Goal: Task Accomplishment & Management: Complete application form

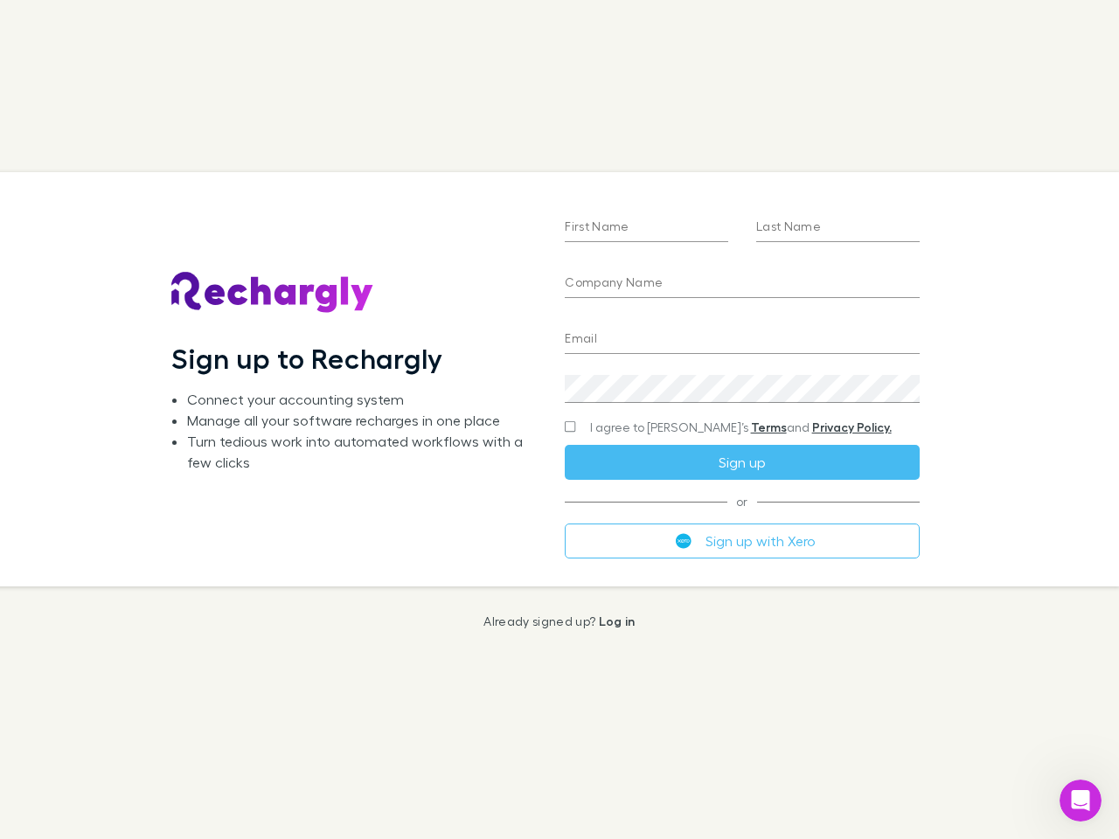
click at [560, 420] on div "First Name Last Name Company Name Email Create a password I agree to Rechargly’…" at bounding box center [742, 379] width 382 height 414
click at [646, 228] on input "First Name" at bounding box center [646, 228] width 163 height 28
click at [838, 228] on input "Last Name" at bounding box center [837, 228] width 163 height 28
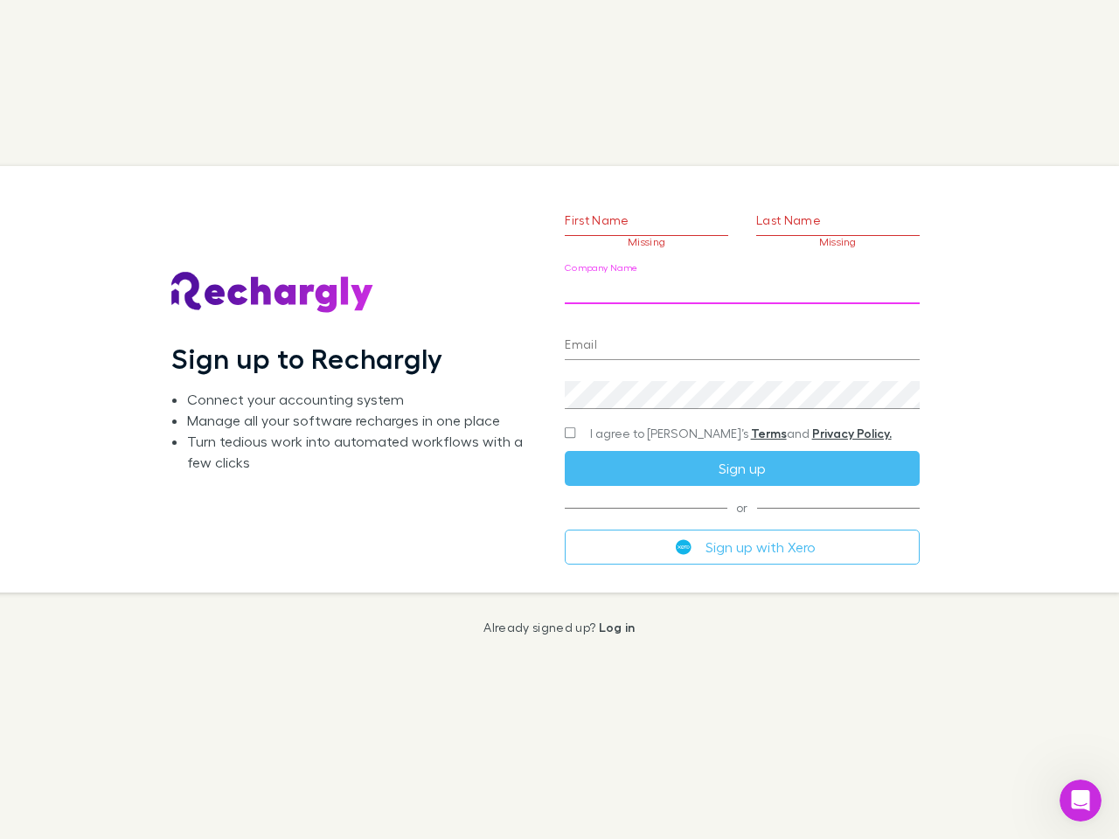
click at [741, 284] on input "Company Name" at bounding box center [742, 290] width 354 height 28
click at [741, 340] on input "Email" at bounding box center [742, 346] width 354 height 28
